Goal: Find specific page/section: Find specific page/section

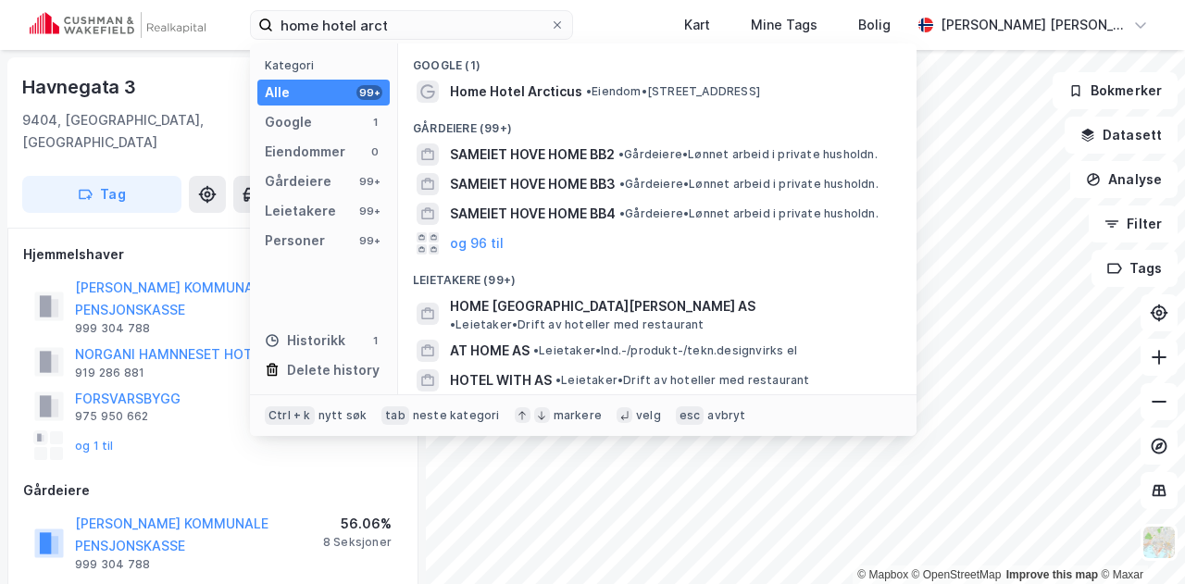
click at [457, 24] on input "home hotel arct" at bounding box center [411, 25] width 277 height 28
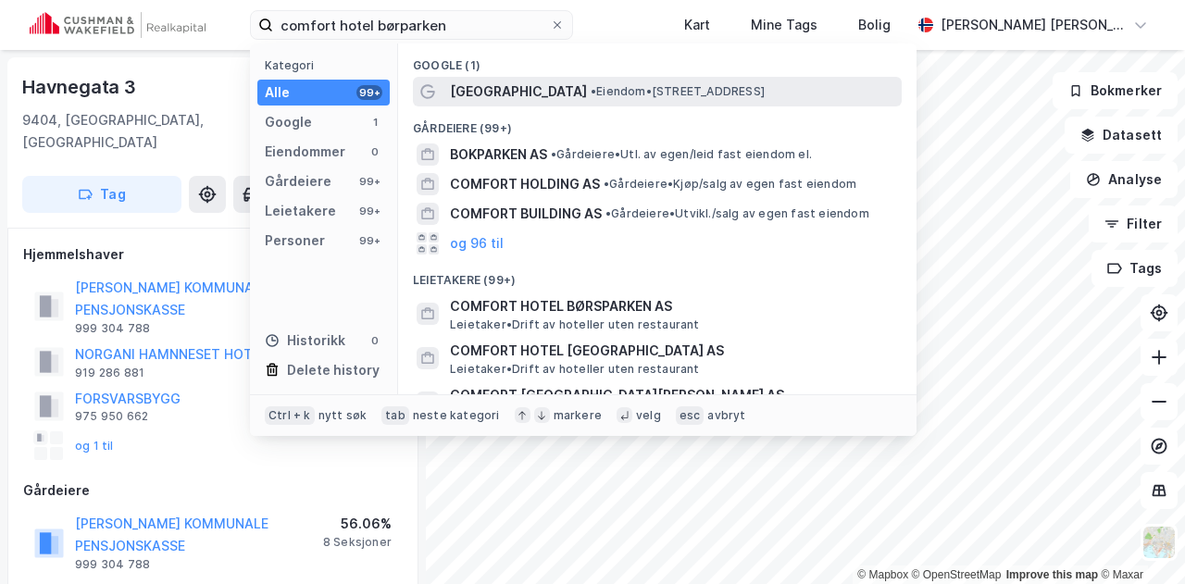
type input "comfort hotel børparken"
click at [510, 99] on span "[GEOGRAPHIC_DATA]" at bounding box center [518, 92] width 137 height 22
